Goal: Find contact information: Find contact information

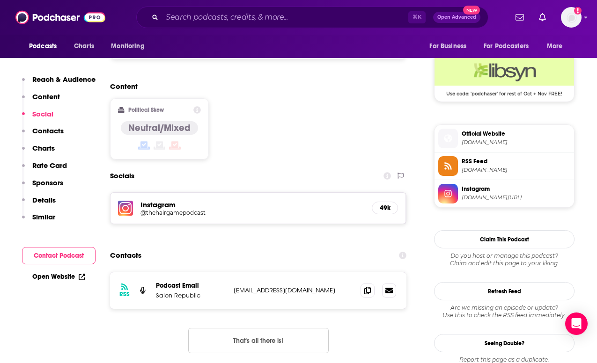
scroll to position [686, 0]
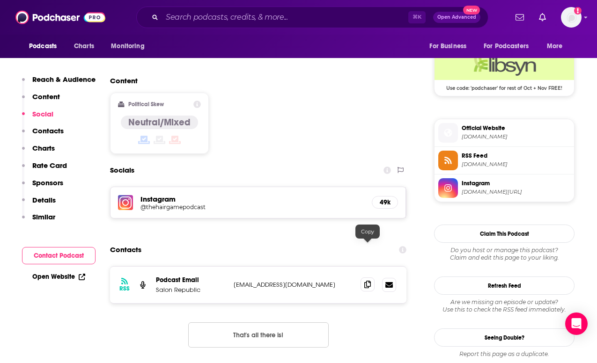
click at [364, 281] on icon at bounding box center [367, 284] width 7 height 7
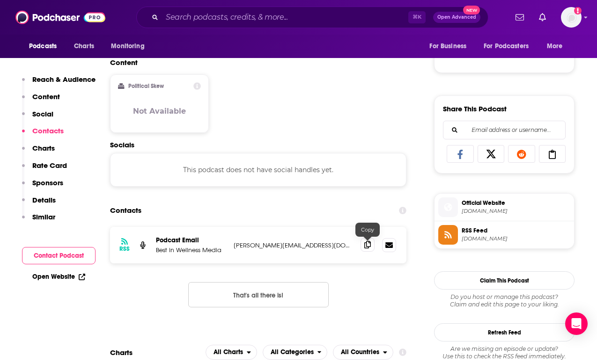
click at [370, 249] on icon at bounding box center [367, 244] width 7 height 7
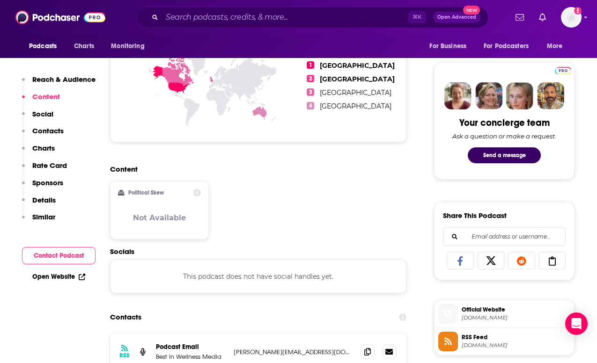
scroll to position [753, 0]
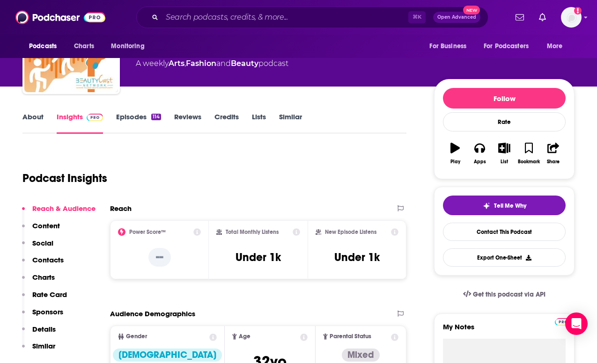
scroll to position [67, 0]
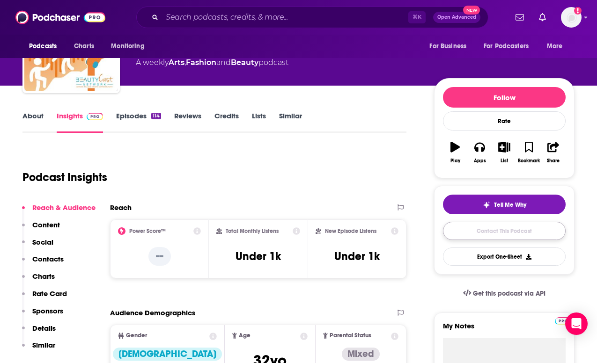
click at [507, 230] on link "Contact This Podcast" at bounding box center [504, 231] width 123 height 18
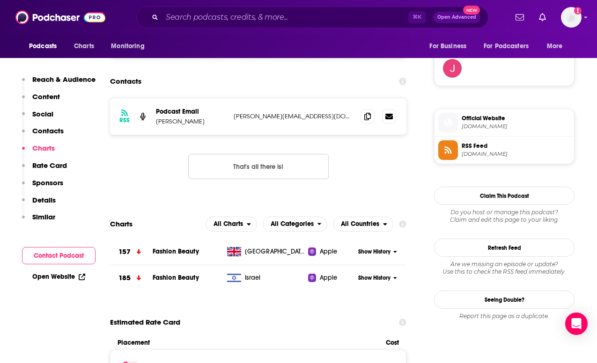
scroll to position [657, 0]
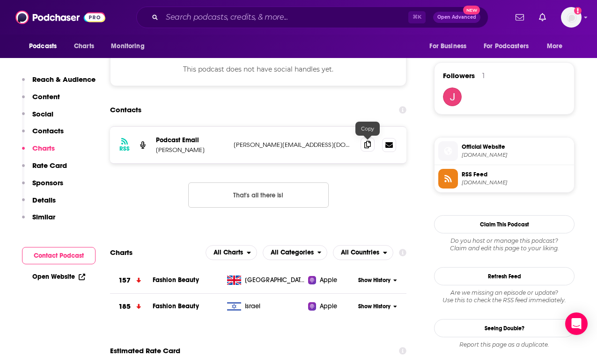
click at [364, 145] on icon at bounding box center [367, 144] width 7 height 7
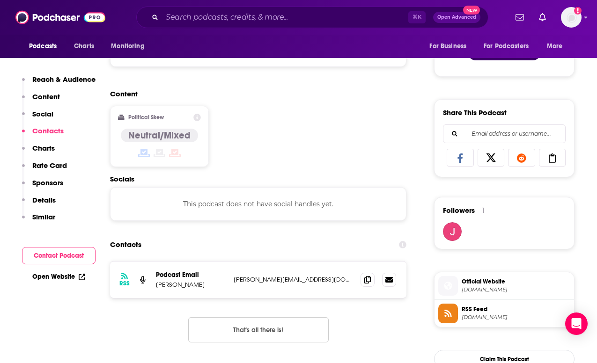
scroll to position [0, 0]
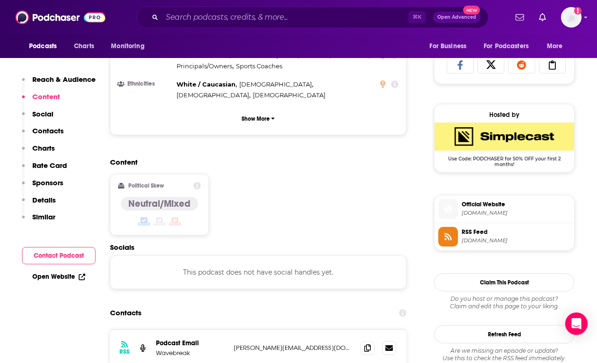
scroll to position [665, 0]
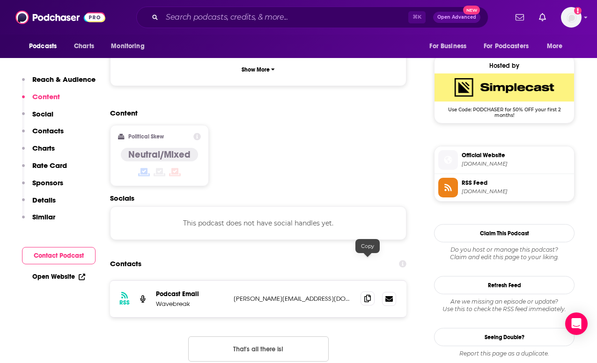
click at [367, 295] on icon at bounding box center [367, 298] width 7 height 7
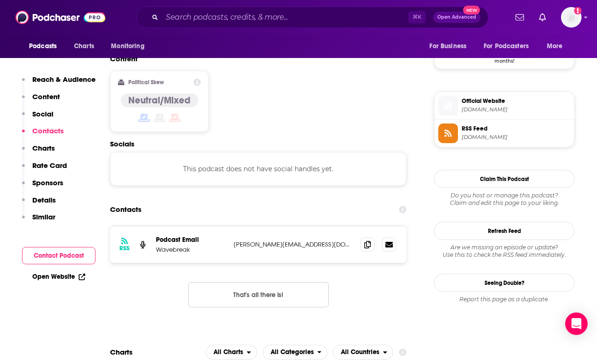
scroll to position [787, 0]
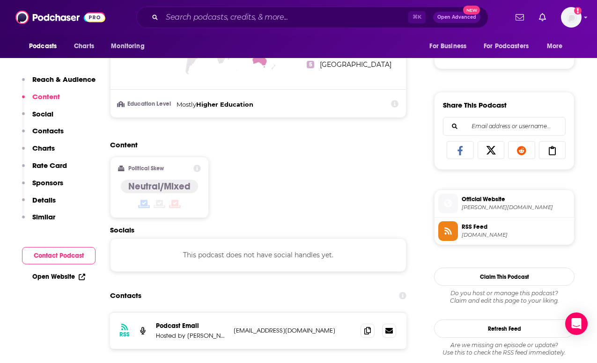
scroll to position [531, 0]
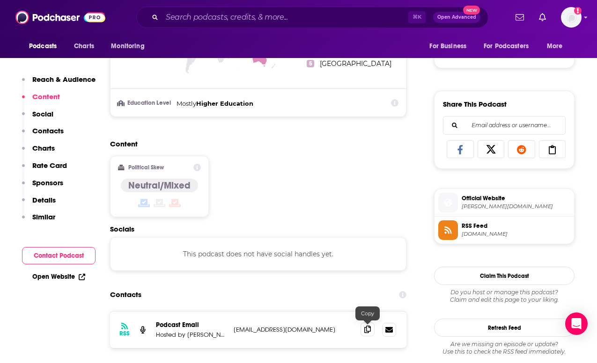
click at [365, 331] on icon at bounding box center [367, 329] width 7 height 7
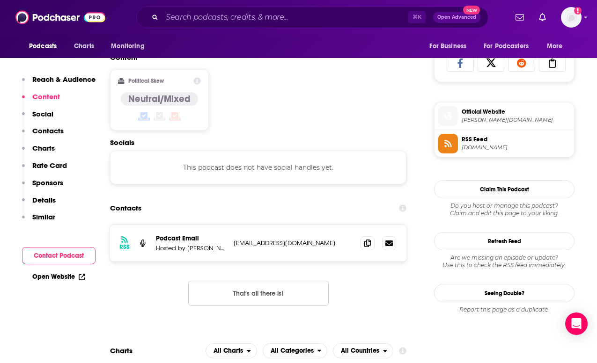
scroll to position [617, 0]
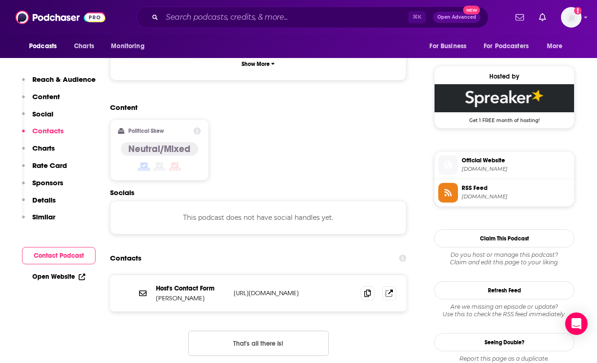
scroll to position [831, 0]
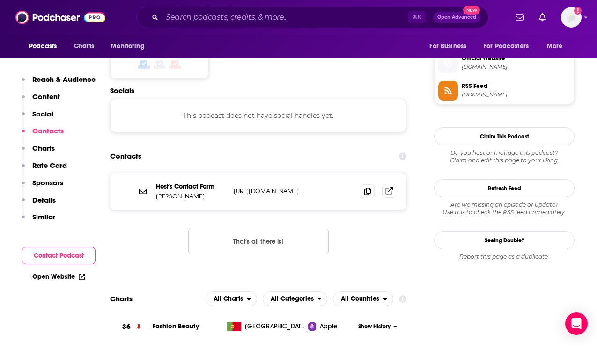
click at [391, 188] on icon at bounding box center [388, 191] width 7 height 7
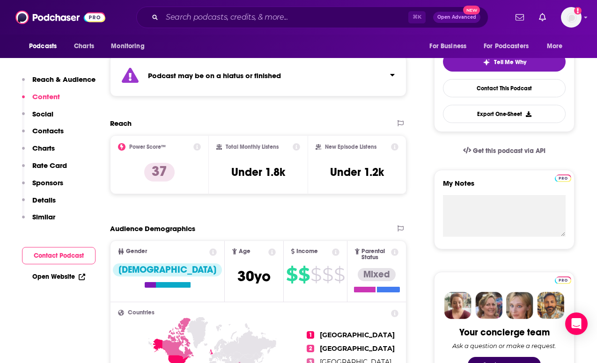
scroll to position [0, 0]
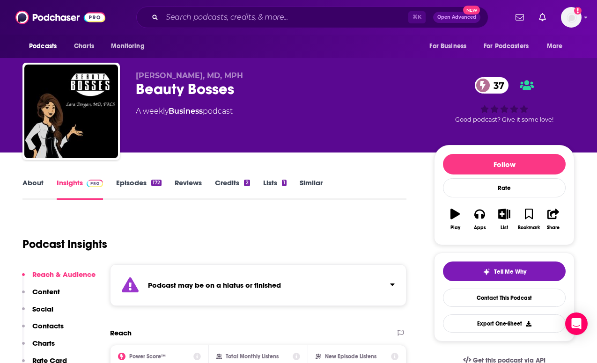
click at [285, 281] on div "Podcast may be on a hiatus or finished" at bounding box center [258, 286] width 296 height 42
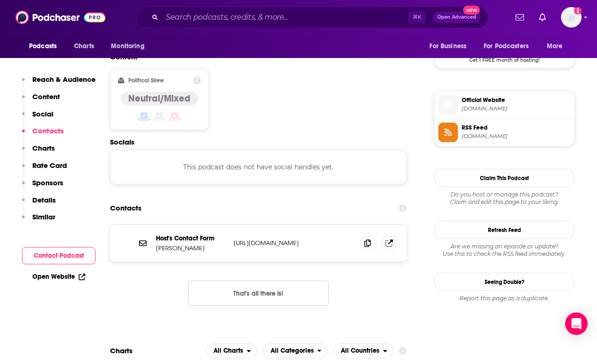
scroll to position [790, 0]
click at [391, 239] on icon at bounding box center [390, 241] width 5 height 5
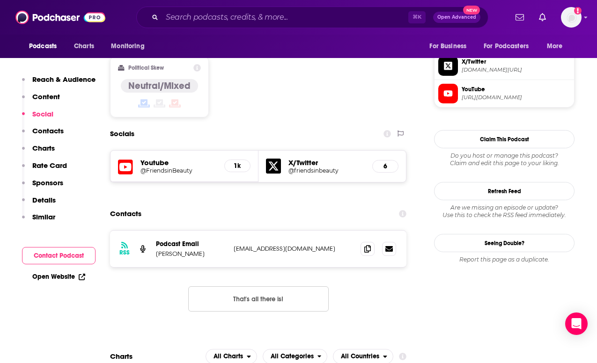
scroll to position [732, 0]
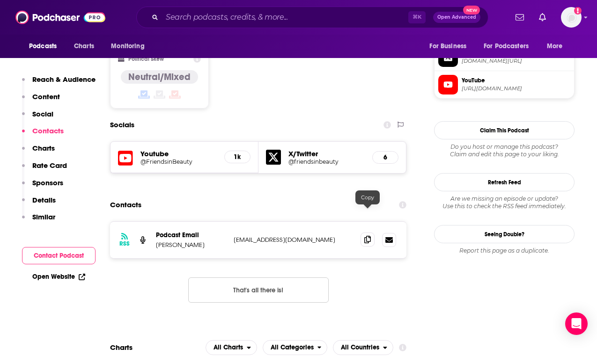
click at [367, 236] on icon at bounding box center [367, 239] width 7 height 7
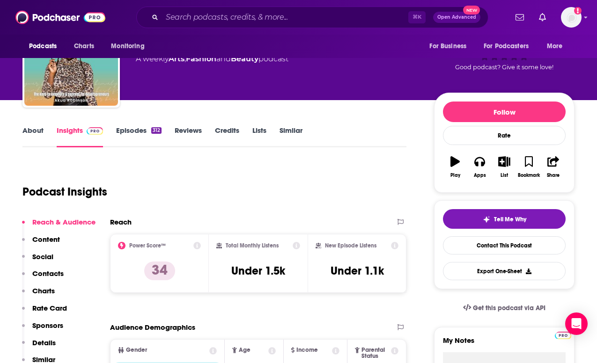
scroll to position [0, 0]
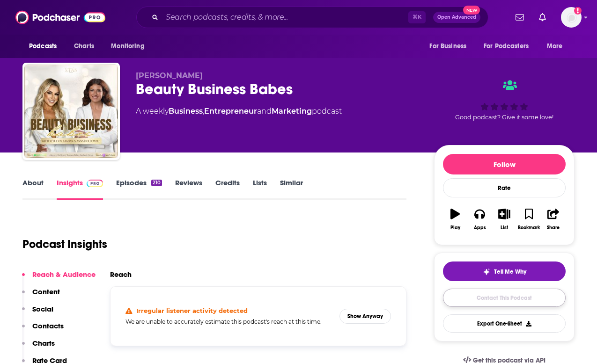
click at [517, 297] on link "Contact This Podcast" at bounding box center [504, 298] width 123 height 18
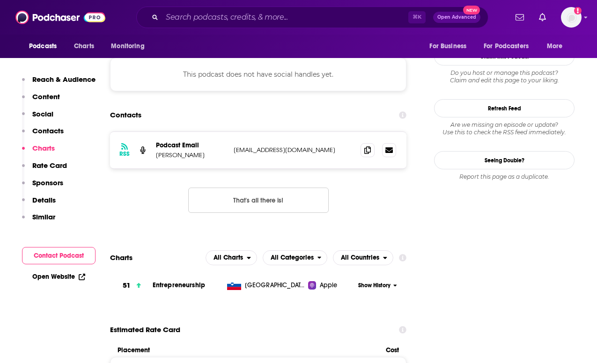
scroll to position [783, 0]
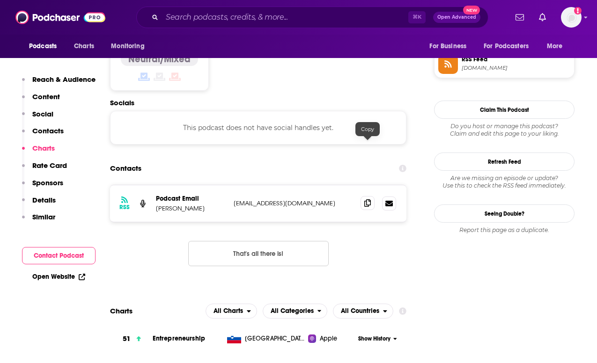
click at [365, 196] on span at bounding box center [367, 203] width 14 height 14
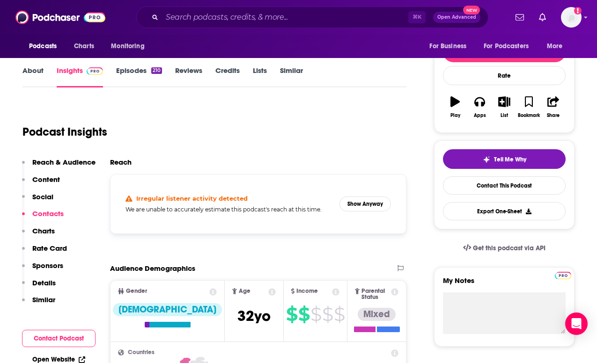
scroll to position [0, 0]
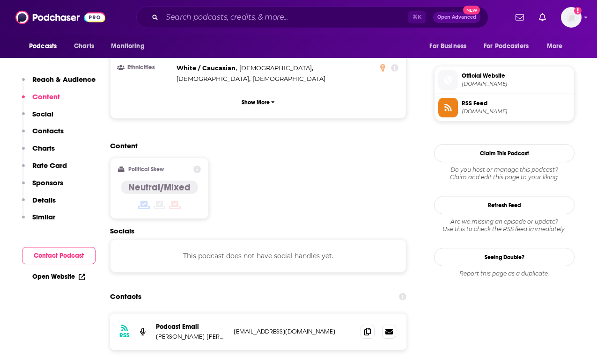
scroll to position [658, 0]
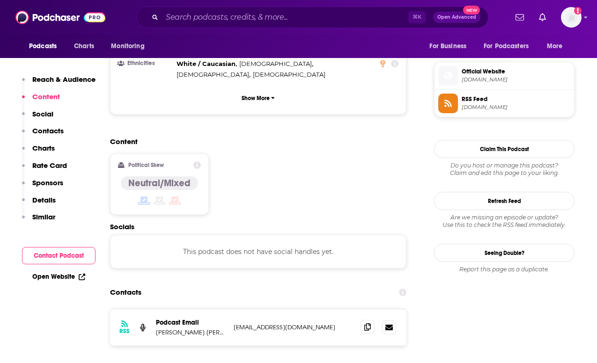
click at [366, 324] on icon at bounding box center [367, 327] width 7 height 7
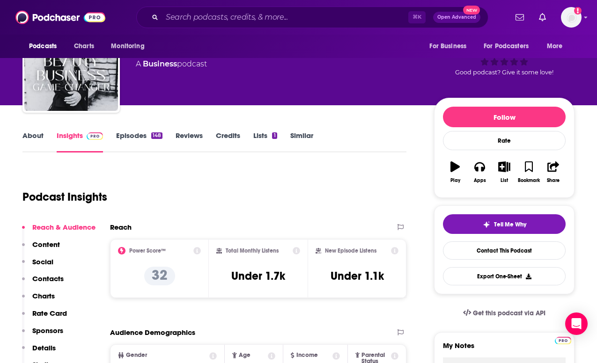
scroll to position [0, 0]
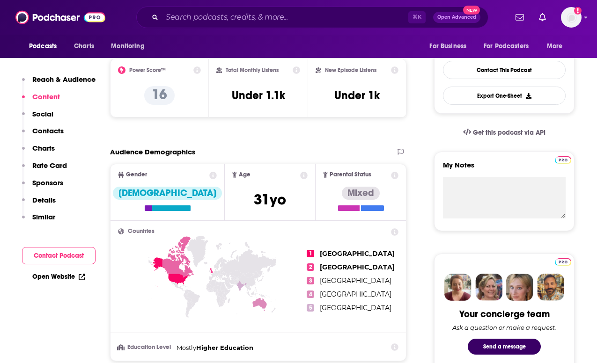
scroll to position [37, 0]
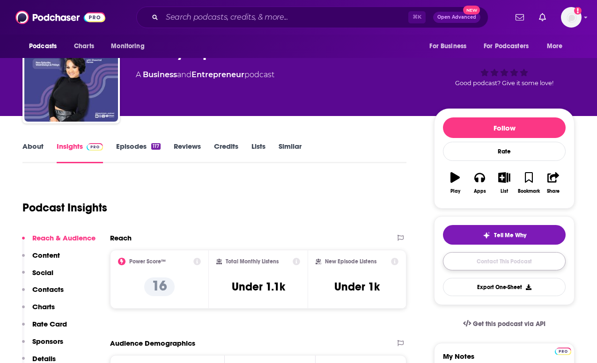
click at [490, 270] on link "Contact This Podcast" at bounding box center [504, 261] width 123 height 18
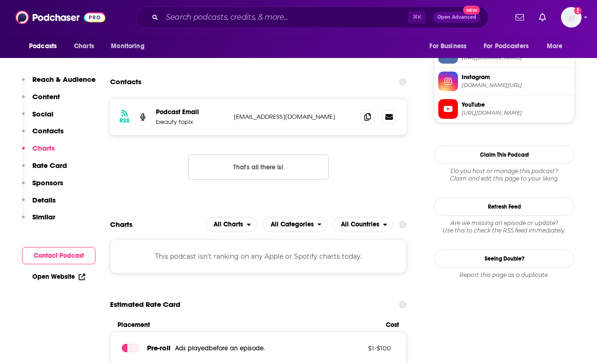
scroll to position [622, 0]
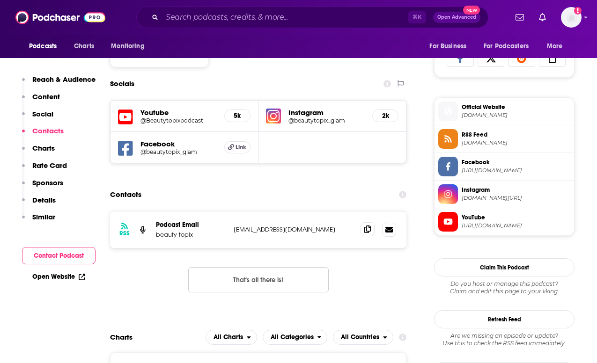
click at [368, 231] on icon at bounding box center [367, 229] width 7 height 7
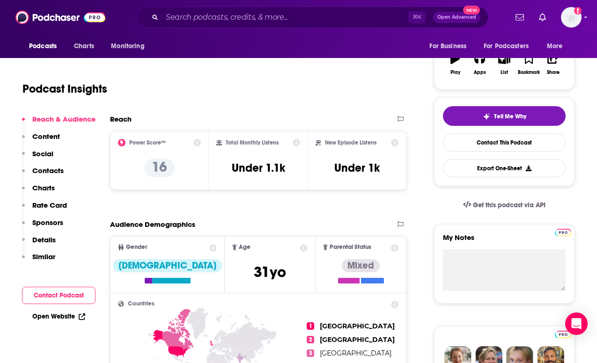
scroll to position [0, 0]
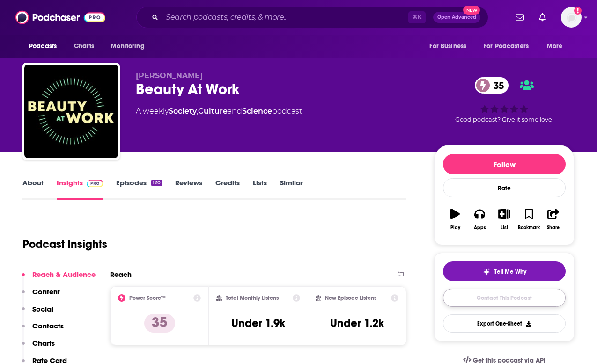
click at [462, 301] on link "Contact This Podcast" at bounding box center [504, 298] width 123 height 18
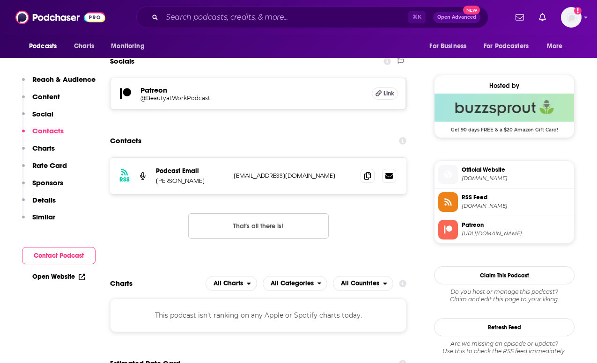
scroll to position [643, 0]
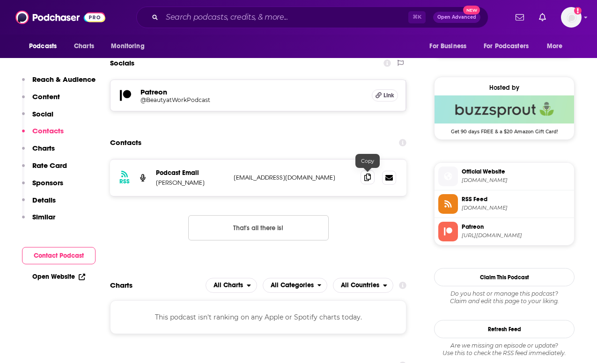
click at [365, 177] on icon at bounding box center [367, 177] width 7 height 7
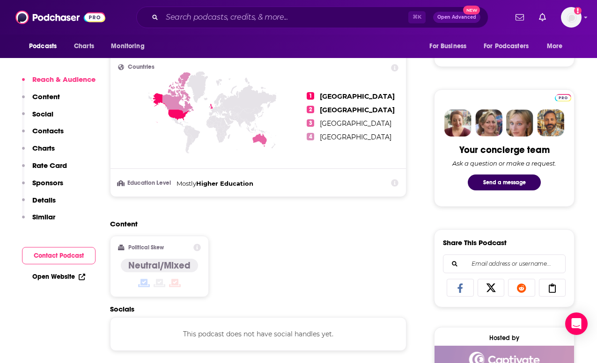
scroll to position [635, 0]
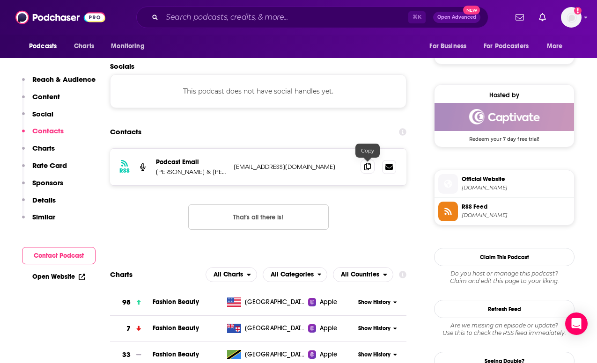
click at [368, 169] on icon at bounding box center [367, 166] width 7 height 7
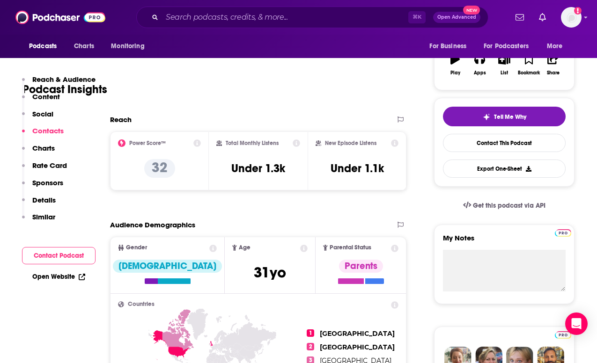
scroll to position [0, 0]
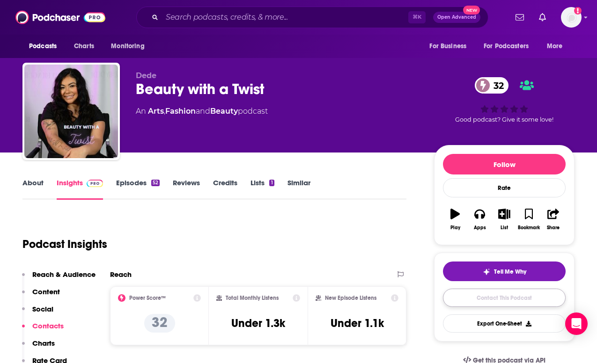
click at [484, 302] on link "Contact This Podcast" at bounding box center [504, 298] width 123 height 18
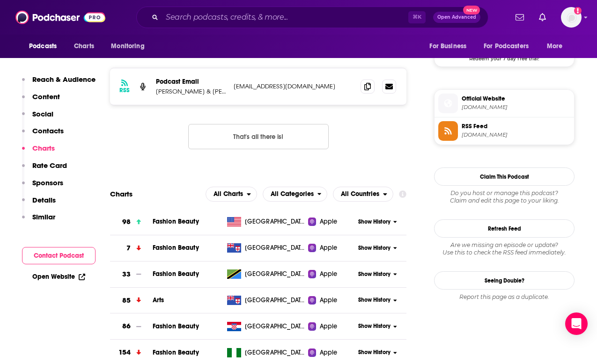
scroll to position [698, 0]
